Goal: Contribute content: Add original content to the website for others to see

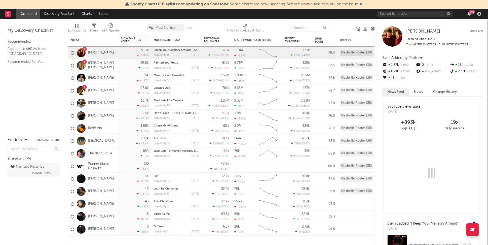
click at [100, 77] on link "[PERSON_NAME]" at bounding box center [101, 78] width 26 height 4
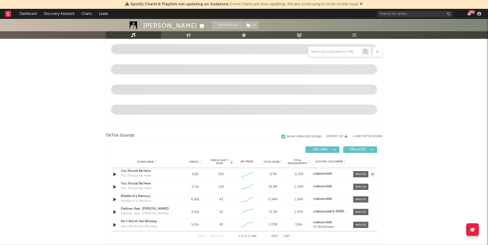
scroll to position [241, 0]
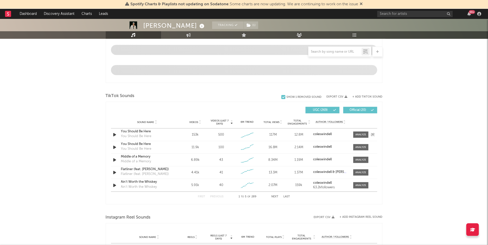
select select "6m"
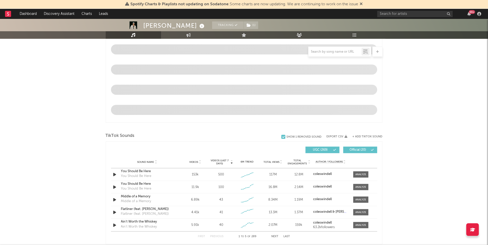
click at [227, 159] on div "Videos (last 7 days) Sound Name Videos Videos (last 7 days) Total Views Total E…" at bounding box center [244, 192] width 266 height 97
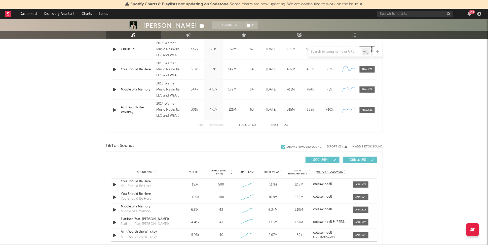
click at [230, 175] on div "Sound Name Videos Videos (last 7 days) Weekly Growth % 6M Trend Total Views Tot…" at bounding box center [244, 172] width 266 height 13
click at [373, 146] on button "+ Add TikTok Sound" at bounding box center [368, 146] width 30 height 3
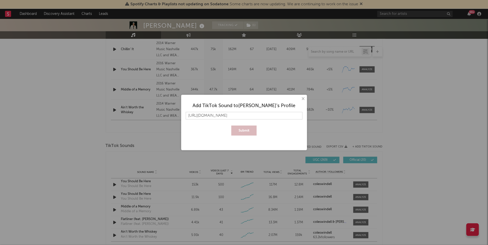
scroll to position [0, 23]
type input "https://www.tiktok.com/music/Make-Heaven-Crowded-7552681325933726519"
click at [231, 125] on button "Submit" at bounding box center [243, 130] width 25 height 10
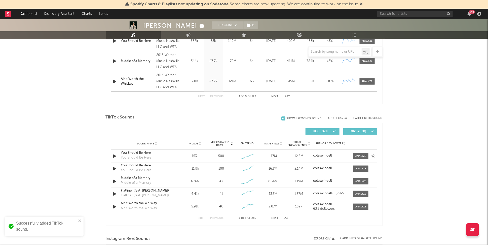
scroll to position [280, 0]
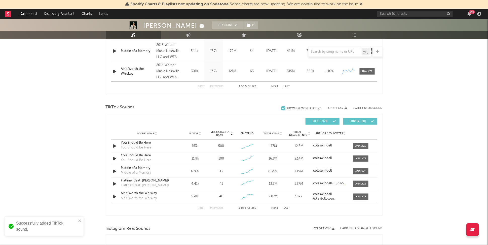
click at [359, 107] on button "+ Add TikTok Sound" at bounding box center [368, 108] width 30 height 3
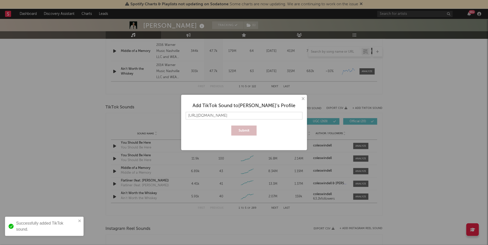
scroll to position [0, 23]
type input "https://www.tiktok.com/music/Make-Heaven-Crowded-7553717850844170257"
click at [231, 125] on button "Submit" at bounding box center [243, 130] width 25 height 10
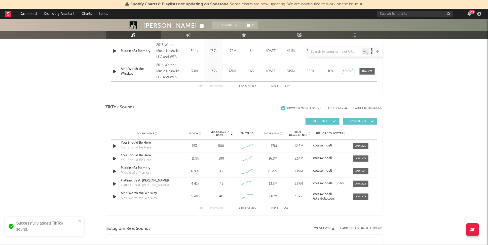
scroll to position [0, 0]
click at [357, 108] on button "+ Add TikTok Sound" at bounding box center [368, 108] width 30 height 3
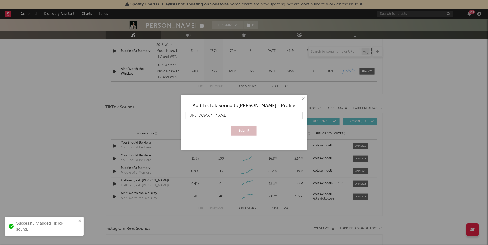
scroll to position [0, 7]
type input "https://www.tiktok.com/music/original-sound-7554172793466686221"
click at [231, 125] on button "Submit" at bounding box center [243, 130] width 25 height 10
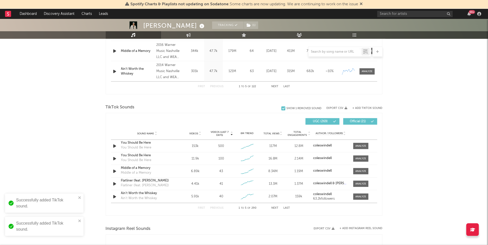
click at [373, 109] on button "+ Add TikTok Sound" at bounding box center [368, 108] width 30 height 3
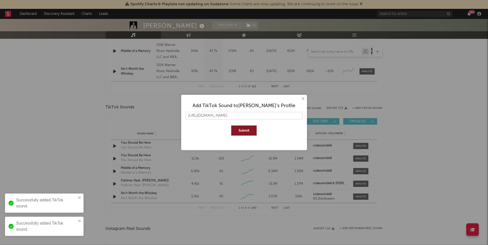
scroll to position [0, 24]
type input "https://www.tiktok.com/music/Make-Heaven-Crowded-7553799975335922446"
click at [231, 125] on button "Submit" at bounding box center [243, 130] width 25 height 10
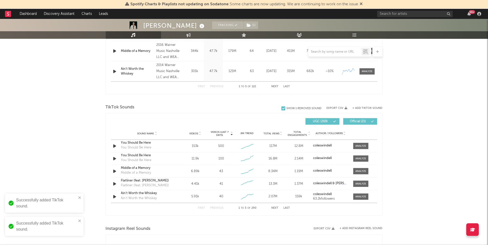
scroll to position [0, 0]
click at [200, 134] on icon at bounding box center [200, 134] width 3 height 2
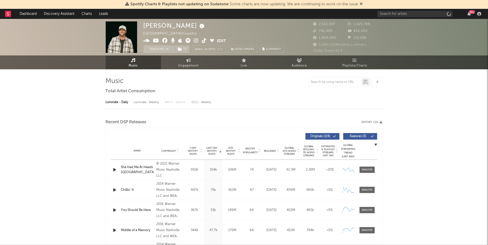
select select "6m"
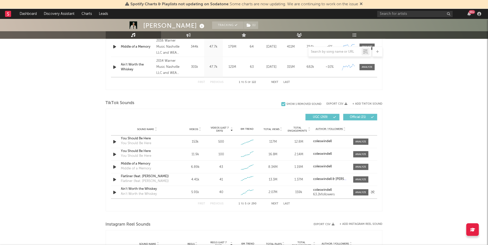
scroll to position [308, 0]
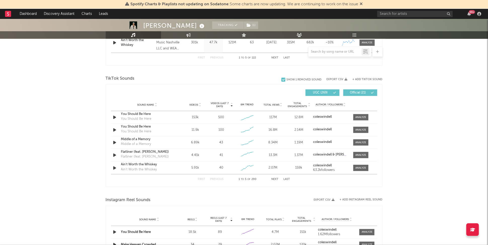
click at [287, 178] on button "Last" at bounding box center [287, 179] width 7 height 3
click at [364, 127] on span at bounding box center [360, 130] width 15 height 6
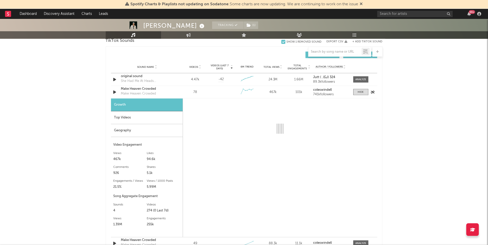
select select "1w"
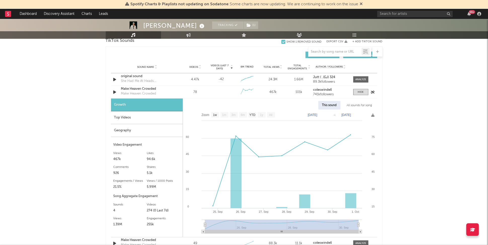
scroll to position [352, 0]
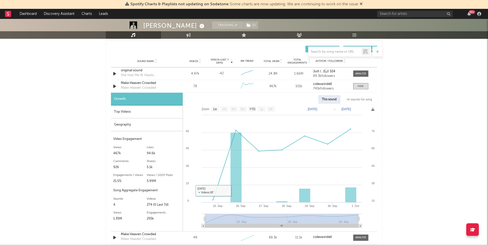
click at [138, 115] on div "Top Videos" at bounding box center [147, 111] width 72 height 13
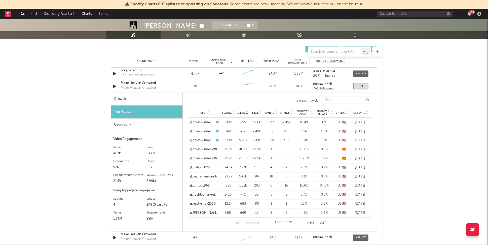
click at [203, 165] on link "@justgo2025" at bounding box center [200, 167] width 20 height 5
